Goal: Transaction & Acquisition: Download file/media

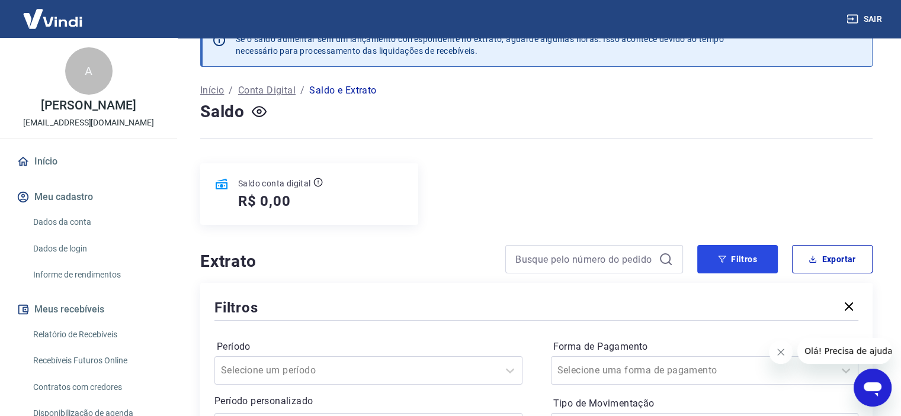
scroll to position [296, 0]
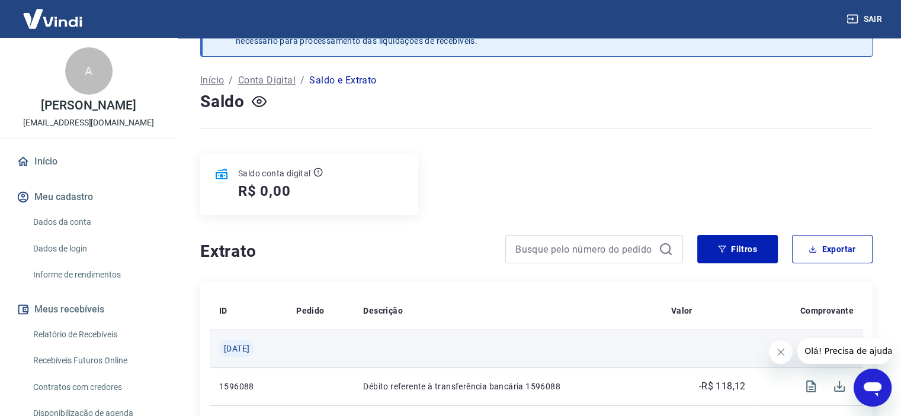
scroll to position [59, 0]
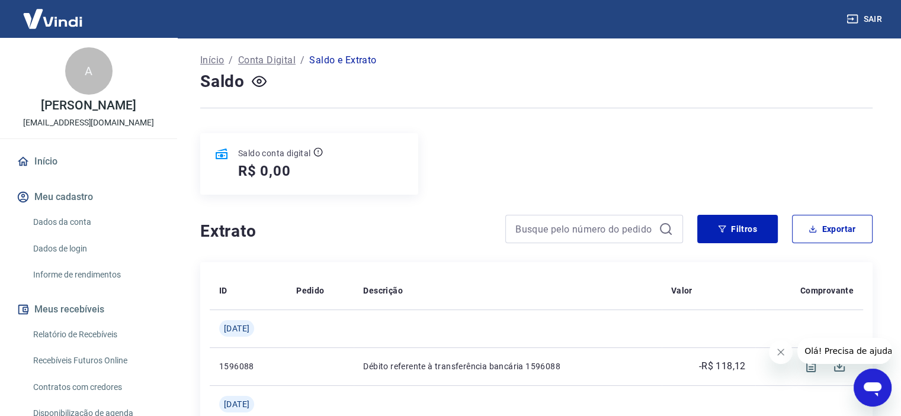
click at [714, 208] on div "Se o saldo aumentar sem um lançamento correspondente no extrato, aguarde alguma…" at bounding box center [536, 403] width 701 height 848
click at [722, 219] on button "Filtros" at bounding box center [737, 229] width 81 height 28
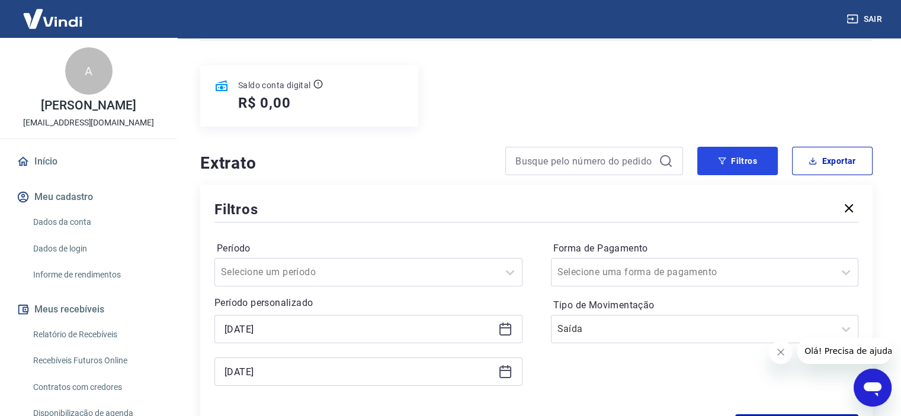
scroll to position [178, 0]
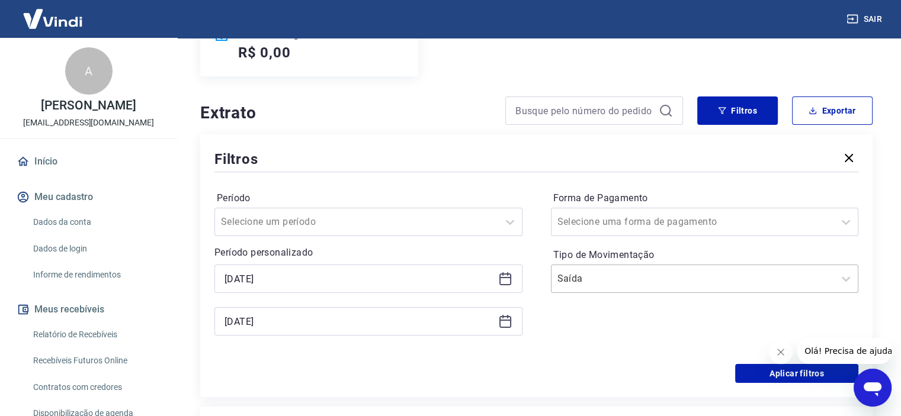
click at [653, 274] on input "Tipo de Movimentação" at bounding box center [617, 279] width 120 height 14
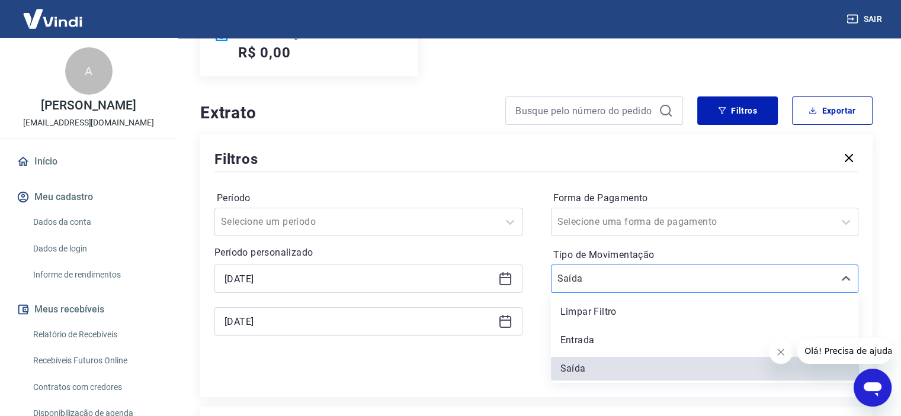
click at [653, 274] on input "Tipo de Movimentação" at bounding box center [617, 279] width 120 height 14
click at [633, 252] on label "Tipo de Movimentação" at bounding box center [704, 255] width 303 height 14
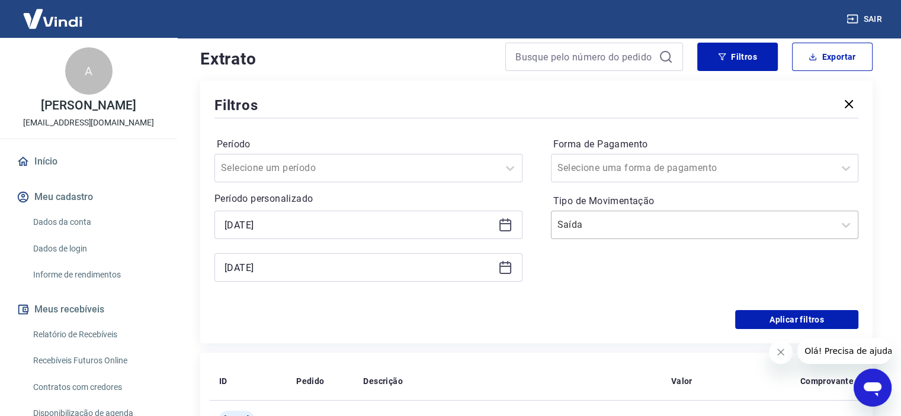
scroll to position [296, 0]
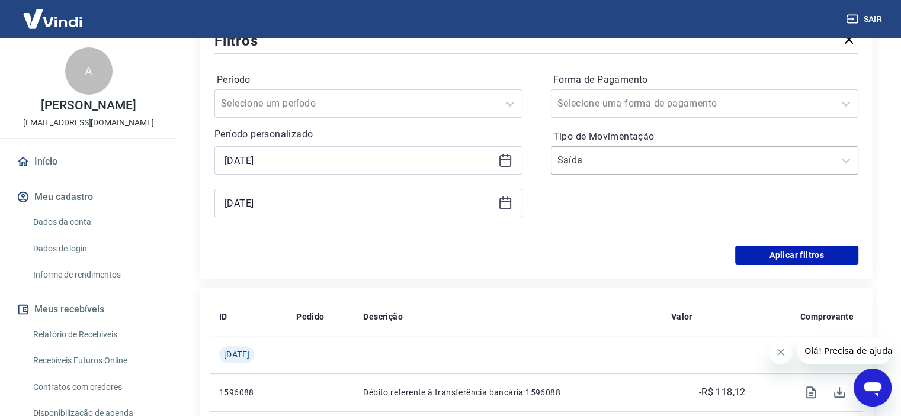
click at [668, 163] on div at bounding box center [692, 160] width 271 height 17
click at [520, 231] on div "Período Selecione um período Período personalizado 01/07/2025 31/07/2025" at bounding box center [368, 150] width 308 height 161
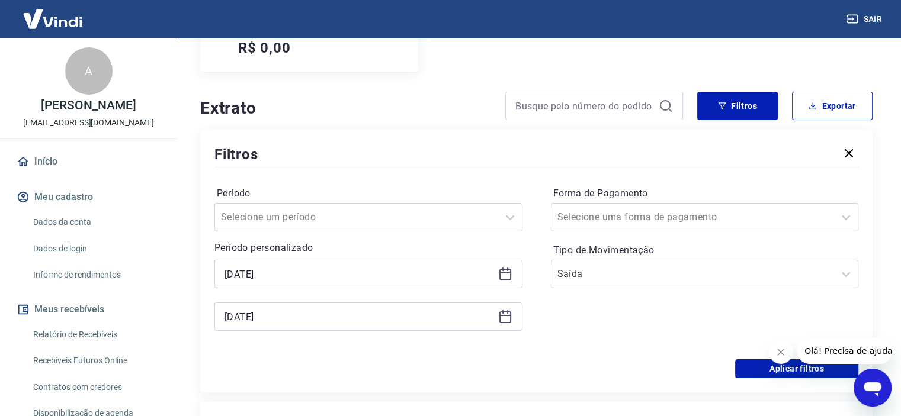
scroll to position [178, 0]
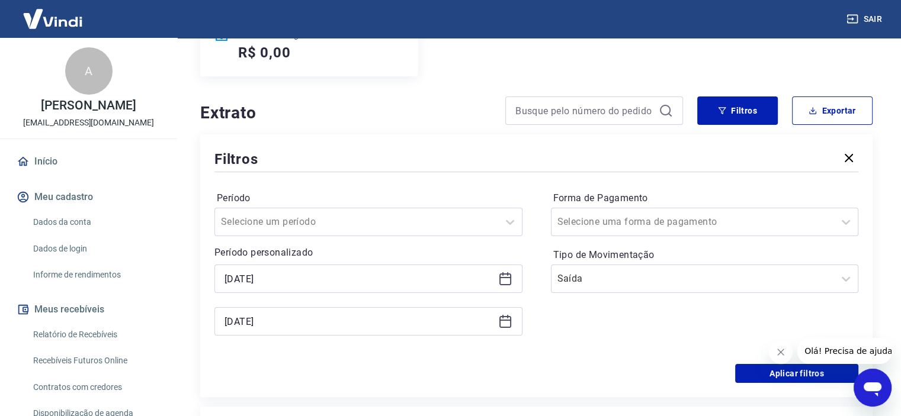
click at [852, 149] on button "button" at bounding box center [848, 159] width 19 height 21
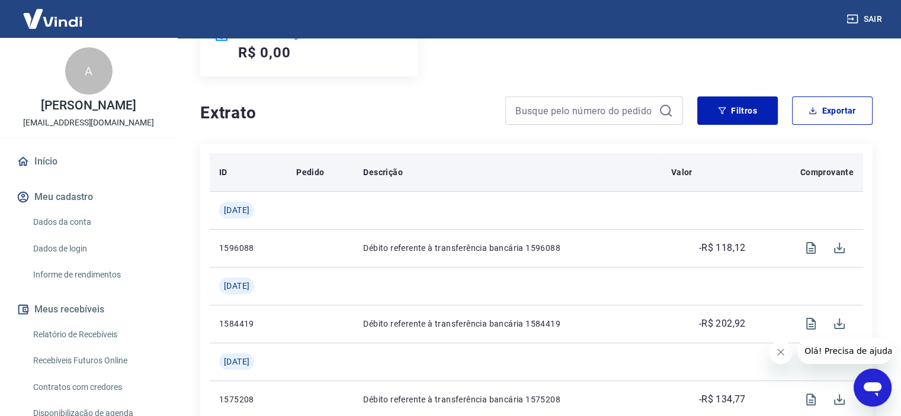
click at [847, 158] on th "Comprovante" at bounding box center [809, 172] width 108 height 38
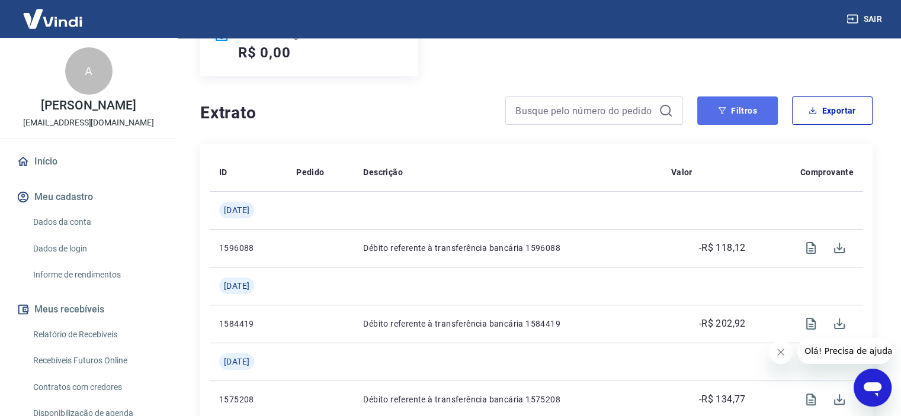
click at [758, 111] on button "Filtros" at bounding box center [737, 111] width 81 height 28
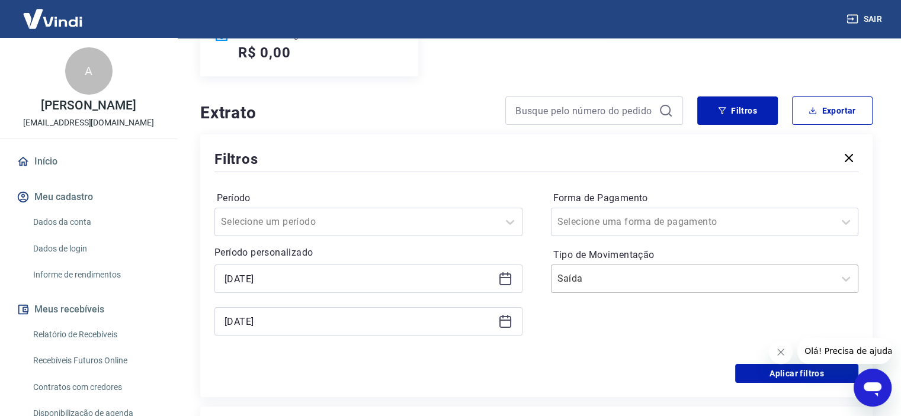
click at [621, 277] on input "Tipo de Movimentação" at bounding box center [617, 279] width 120 height 14
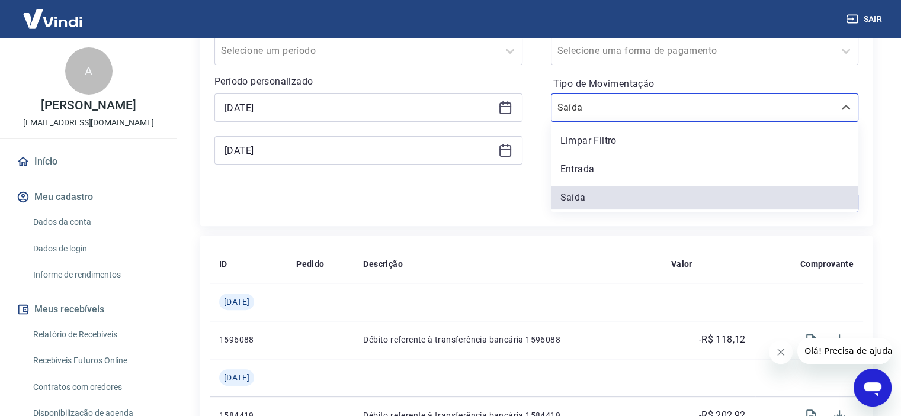
scroll to position [355, 0]
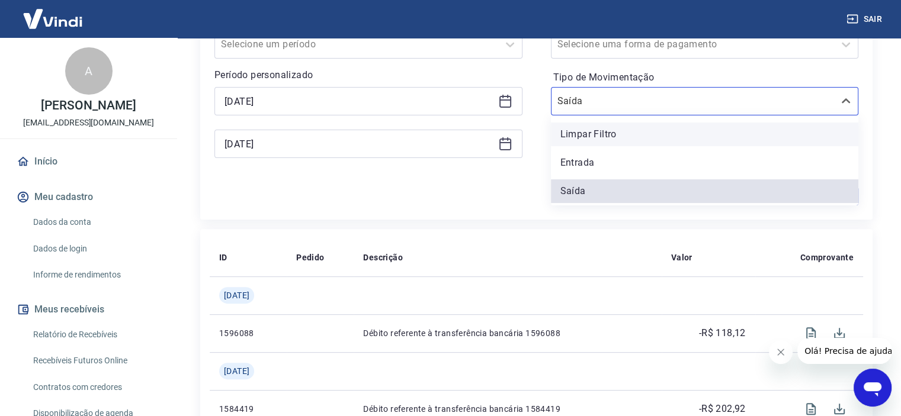
drag, startPoint x: 621, startPoint y: 120, endPoint x: 619, endPoint y: 129, distance: 8.5
click at [621, 124] on div "Limpar Filtro Entrada Saída" at bounding box center [705, 160] width 308 height 90
click at [619, 130] on div "Limpar Filtro" at bounding box center [705, 135] width 308 height 24
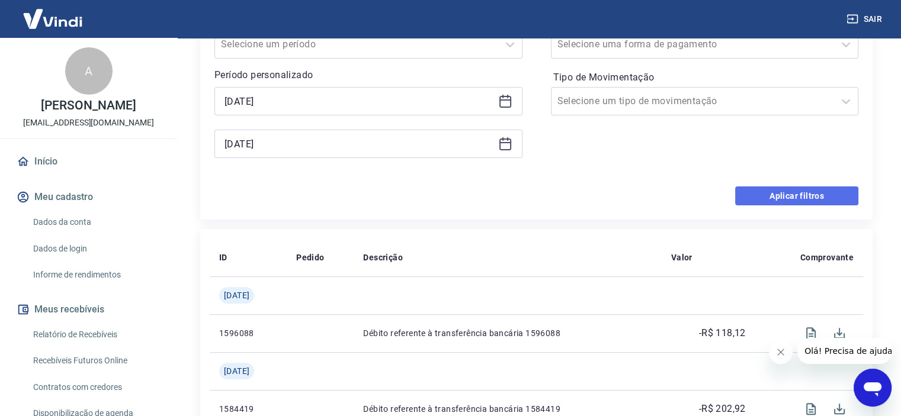
click at [816, 196] on button "Aplicar filtros" at bounding box center [796, 196] width 123 height 19
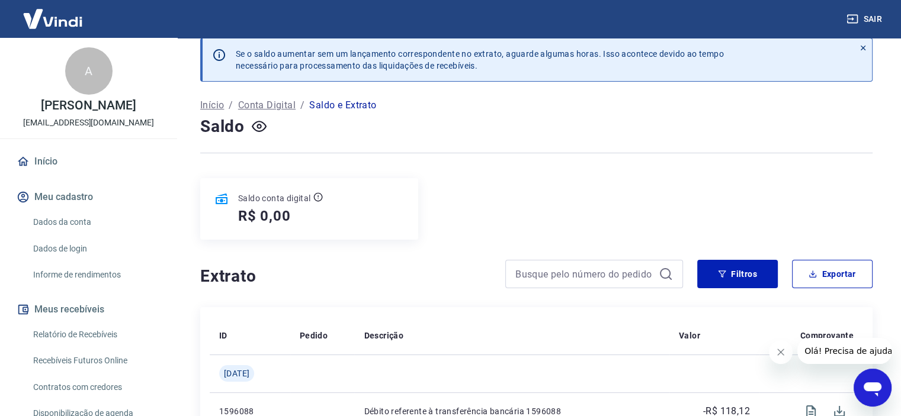
scroll to position [59, 0]
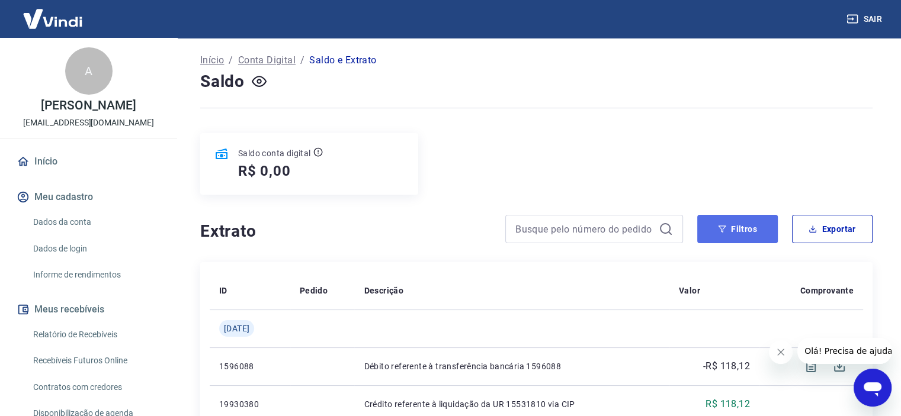
click at [743, 218] on button "Filtros" at bounding box center [737, 229] width 81 height 28
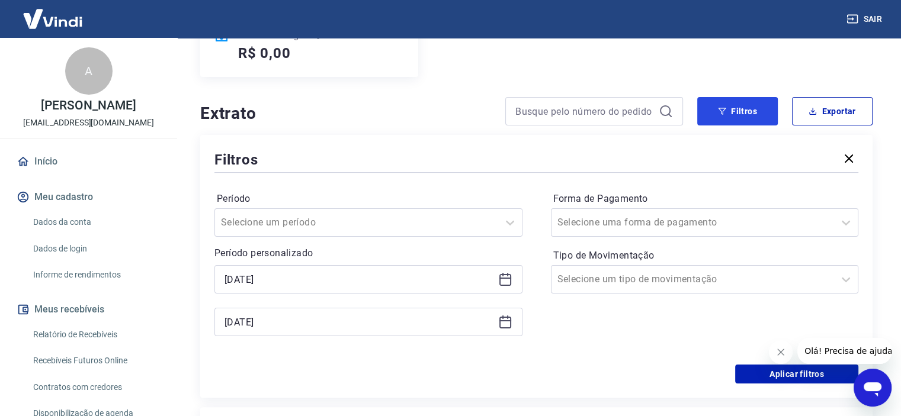
scroll to position [178, 0]
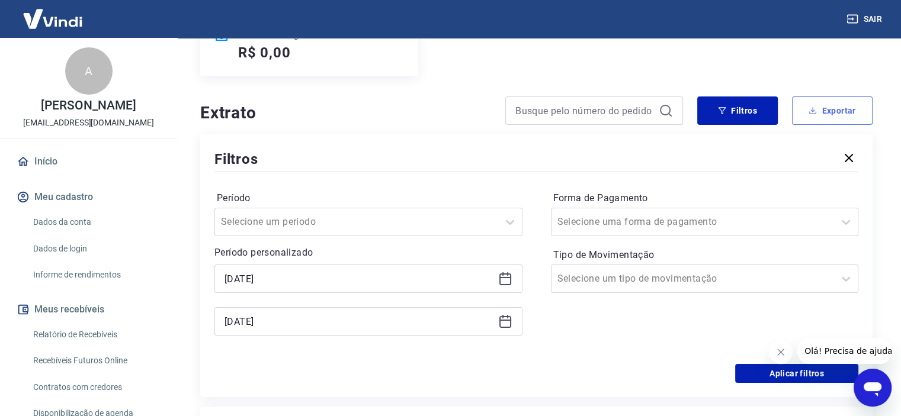
click at [820, 112] on button "Exportar" at bounding box center [832, 111] width 81 height 28
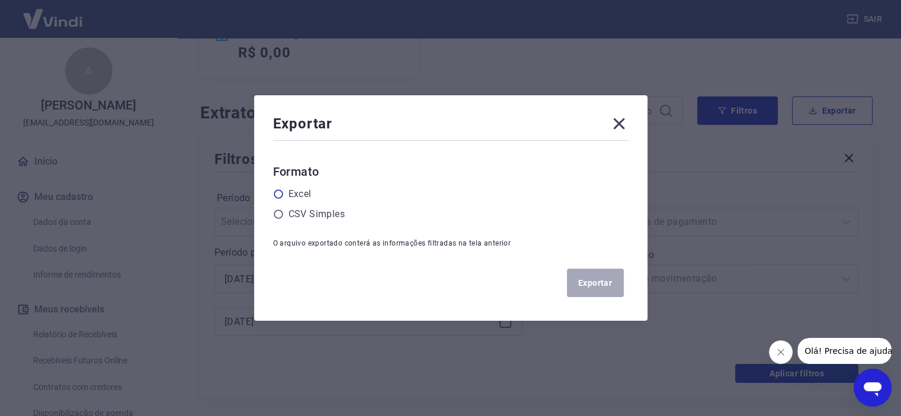
click at [278, 194] on icon at bounding box center [278, 194] width 9 height 9
click at [0, 0] on input "radio" at bounding box center [0, 0] width 0 height 0
click at [597, 283] on button "Exportar" at bounding box center [595, 283] width 57 height 28
